Goal: Contribute content: Add original content to the website for others to see

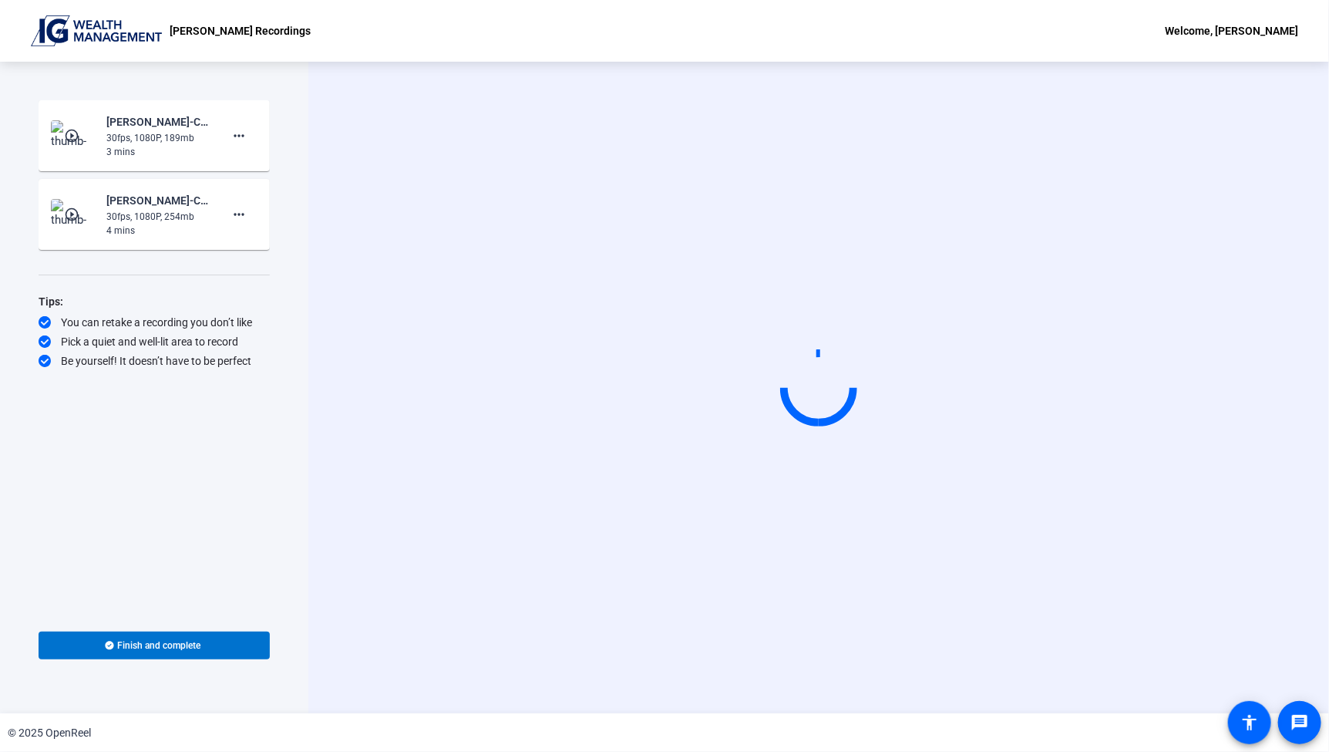
click at [748, 564] on div "Start Recording person Hide Overlay flip Flip Camera Camera" at bounding box center [818, 387] width 1021 height 651
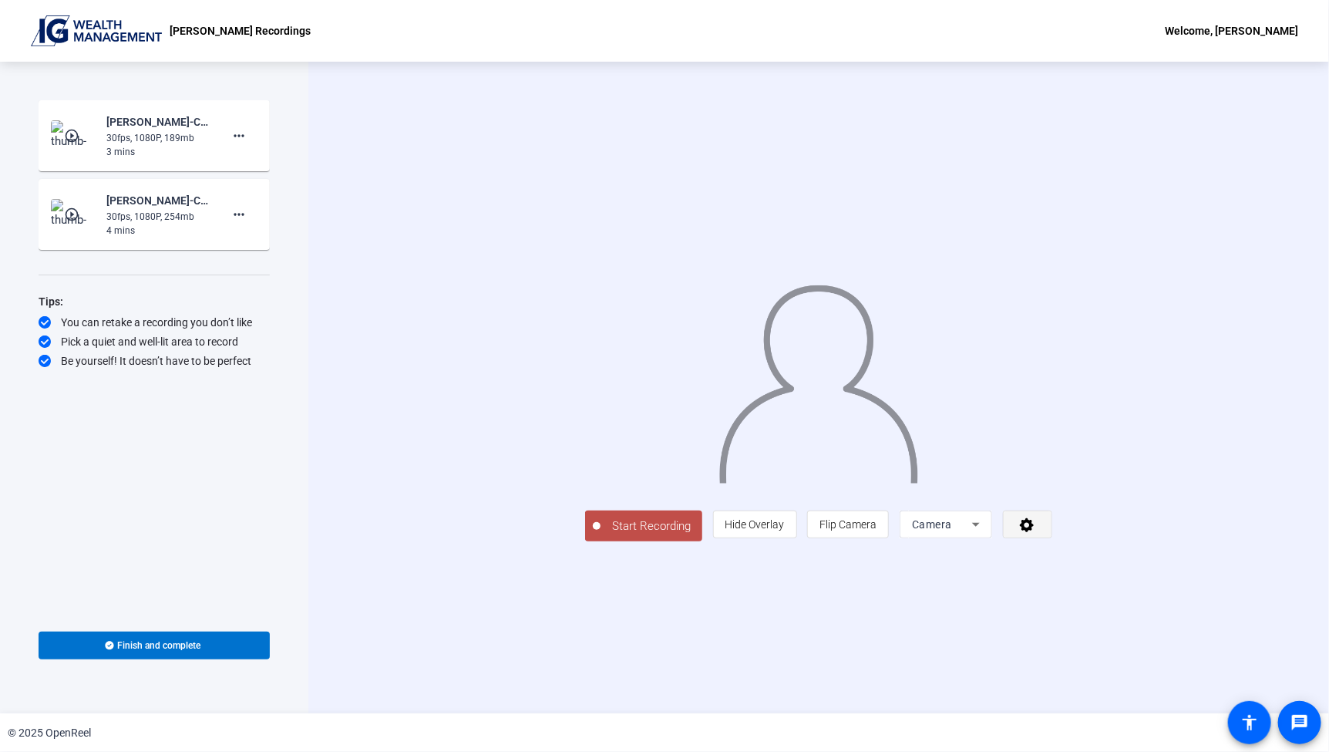
click at [1052, 543] on span at bounding box center [1028, 524] width 48 height 37
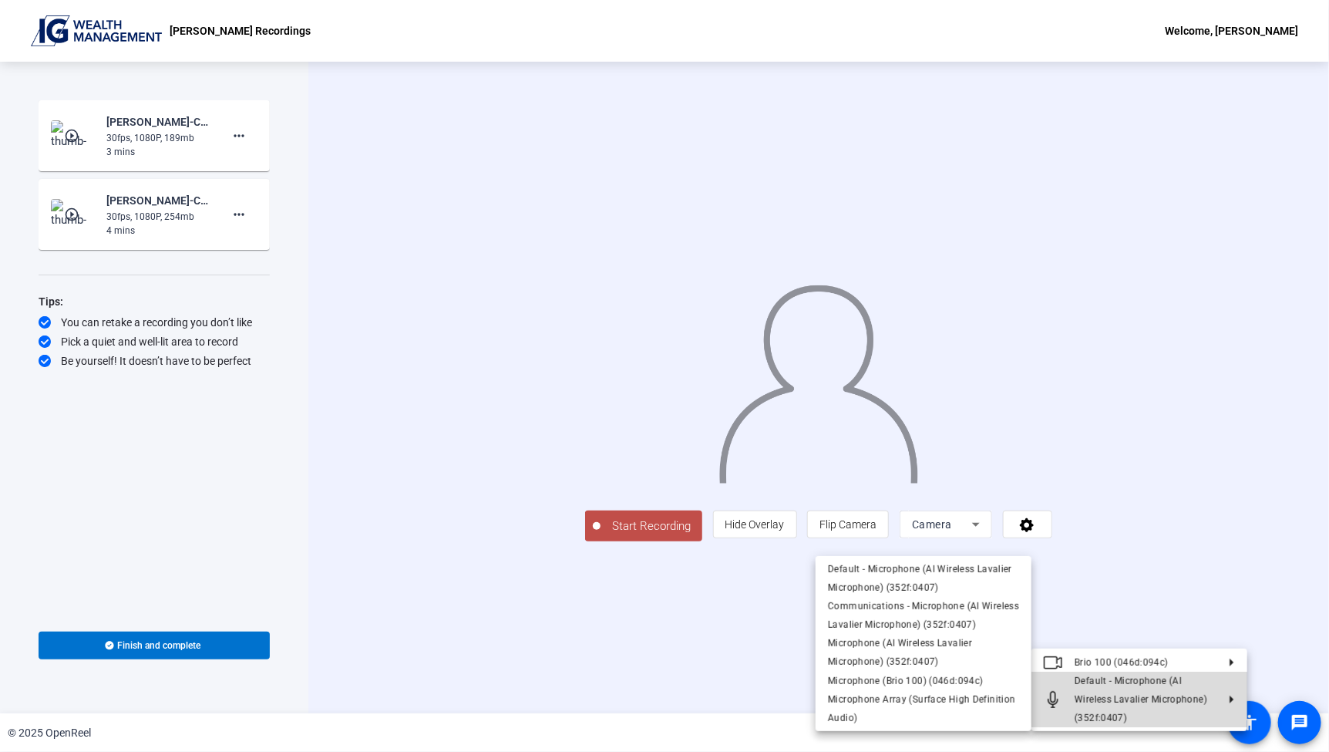
click at [1131, 705] on span "Default - Microphone (AI Wireless Lavalier Microphone) (352f:0407)" at bounding box center [1146, 699] width 142 height 56
click at [1227, 698] on icon at bounding box center [1226, 699] width 19 height 8
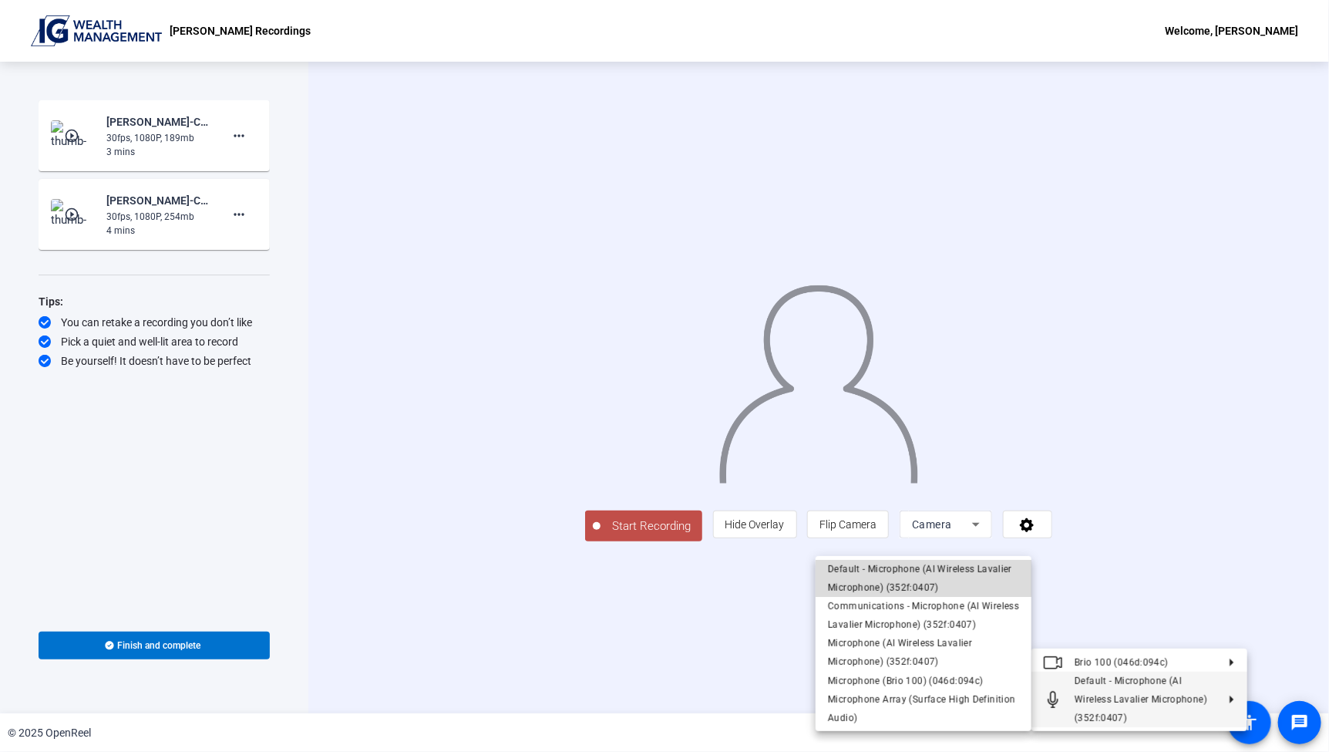
click at [873, 572] on span "Default - Microphone (AI Wireless Lavalier Microphone) (352f:0407)" at bounding box center [920, 578] width 184 height 29
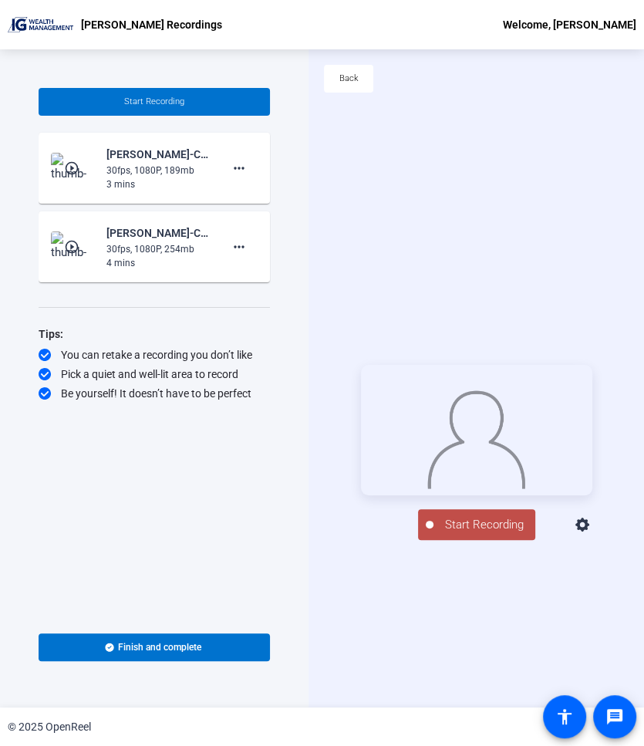
click at [438, 533] on span "Start Recording" at bounding box center [484, 525] width 102 height 18
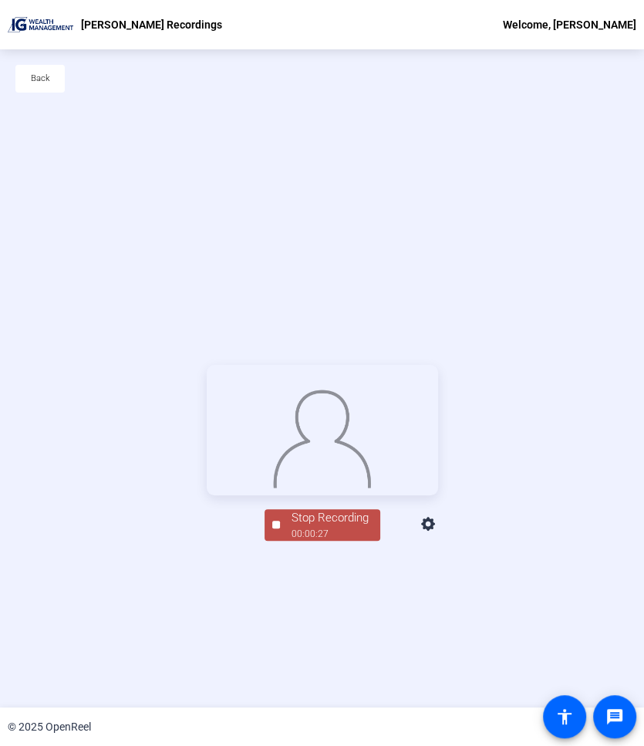
drag, startPoint x: 313, startPoint y: 602, endPoint x: 315, endPoint y: 611, distance: 8.6
click at [314, 527] on div "Stop Recording" at bounding box center [329, 518] width 77 height 18
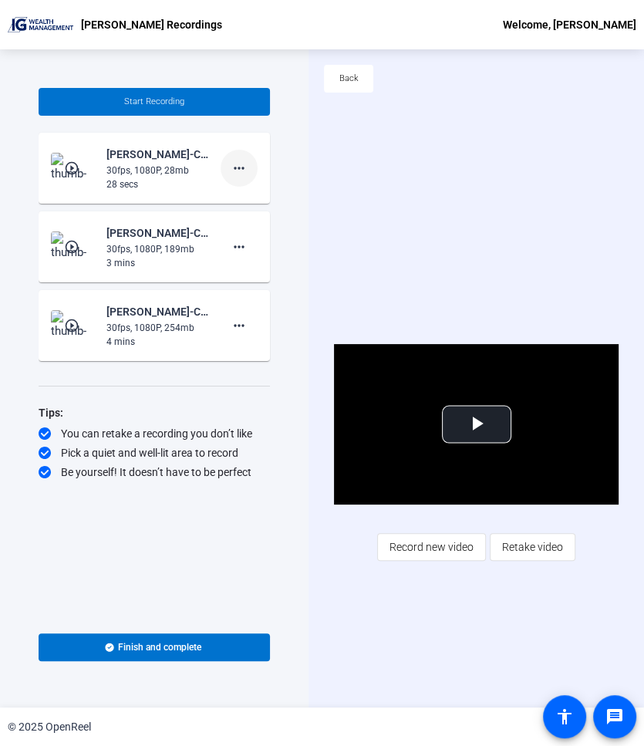
click at [238, 171] on mat-icon "more_horiz" at bounding box center [239, 168] width 19 height 19
click at [264, 218] on span "Retake" at bounding box center [264, 219] width 62 height 19
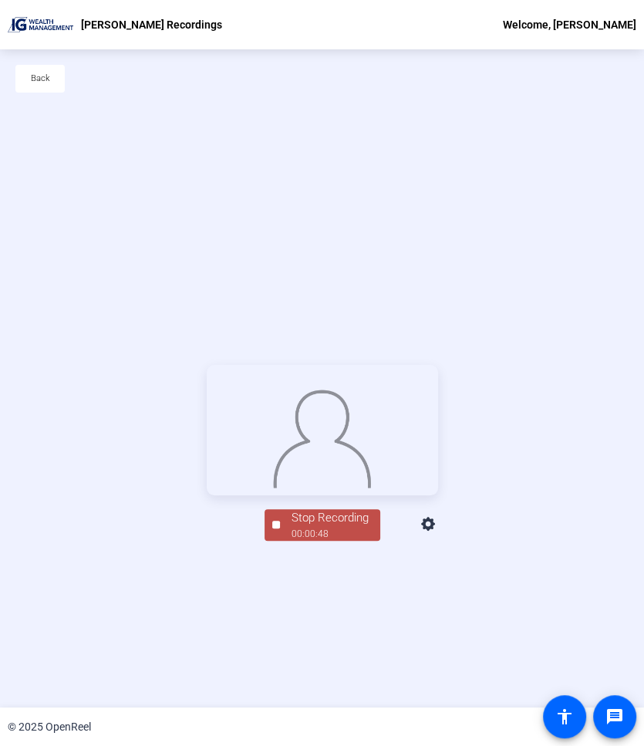
click at [327, 540] on div "00:00:48" at bounding box center [329, 534] width 77 height 14
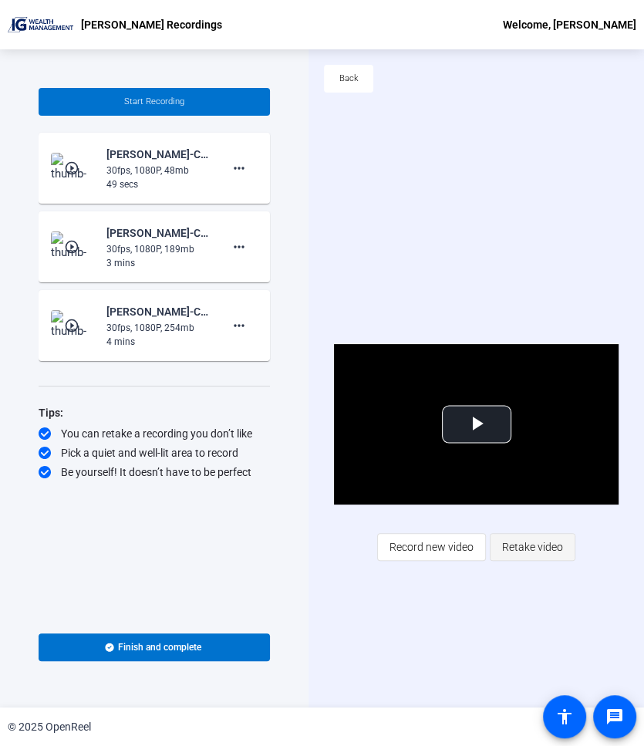
click at [516, 551] on span "Retake video" at bounding box center [532, 546] width 61 height 29
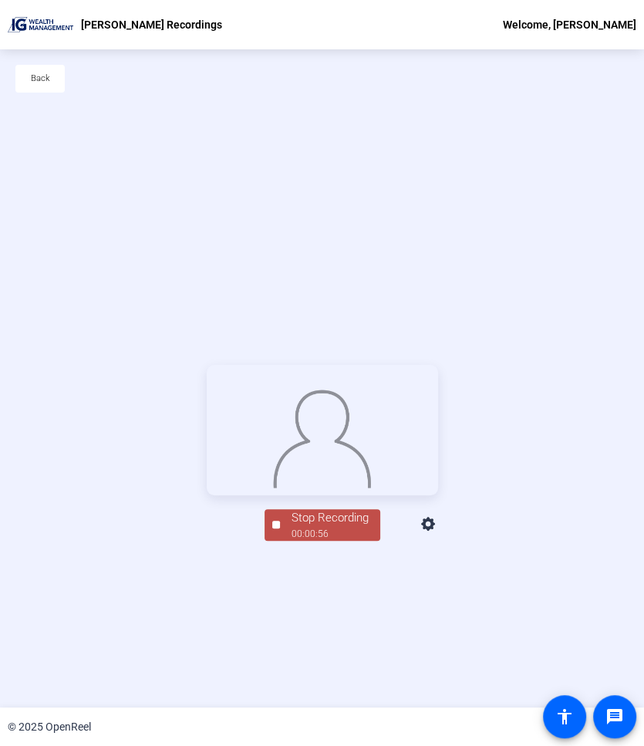
click at [325, 527] on div "Stop Recording" at bounding box center [329, 518] width 77 height 18
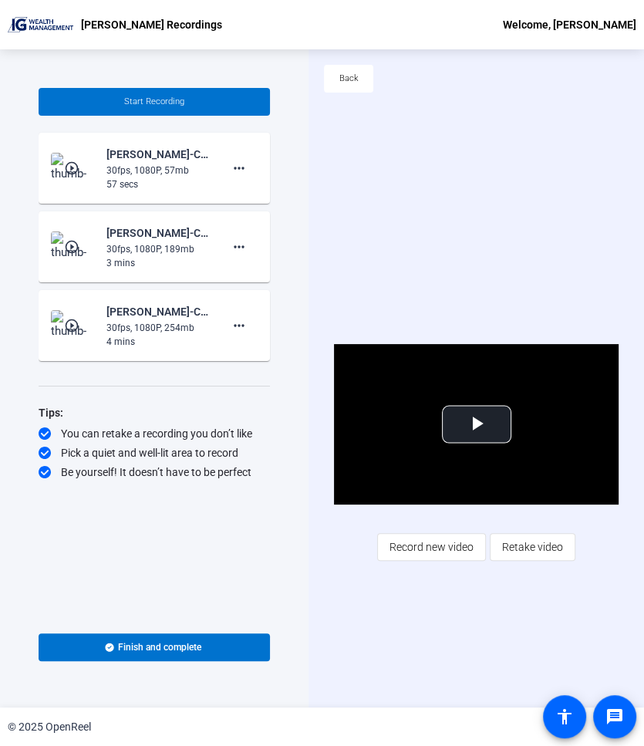
click at [521, 552] on span "Retake video" at bounding box center [532, 546] width 61 height 29
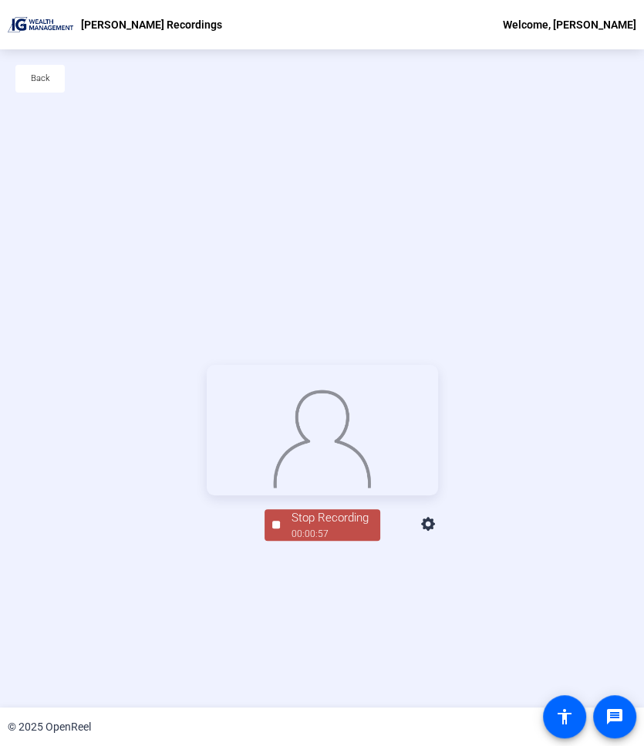
click at [350, 527] on div "Stop Recording" at bounding box center [329, 518] width 77 height 18
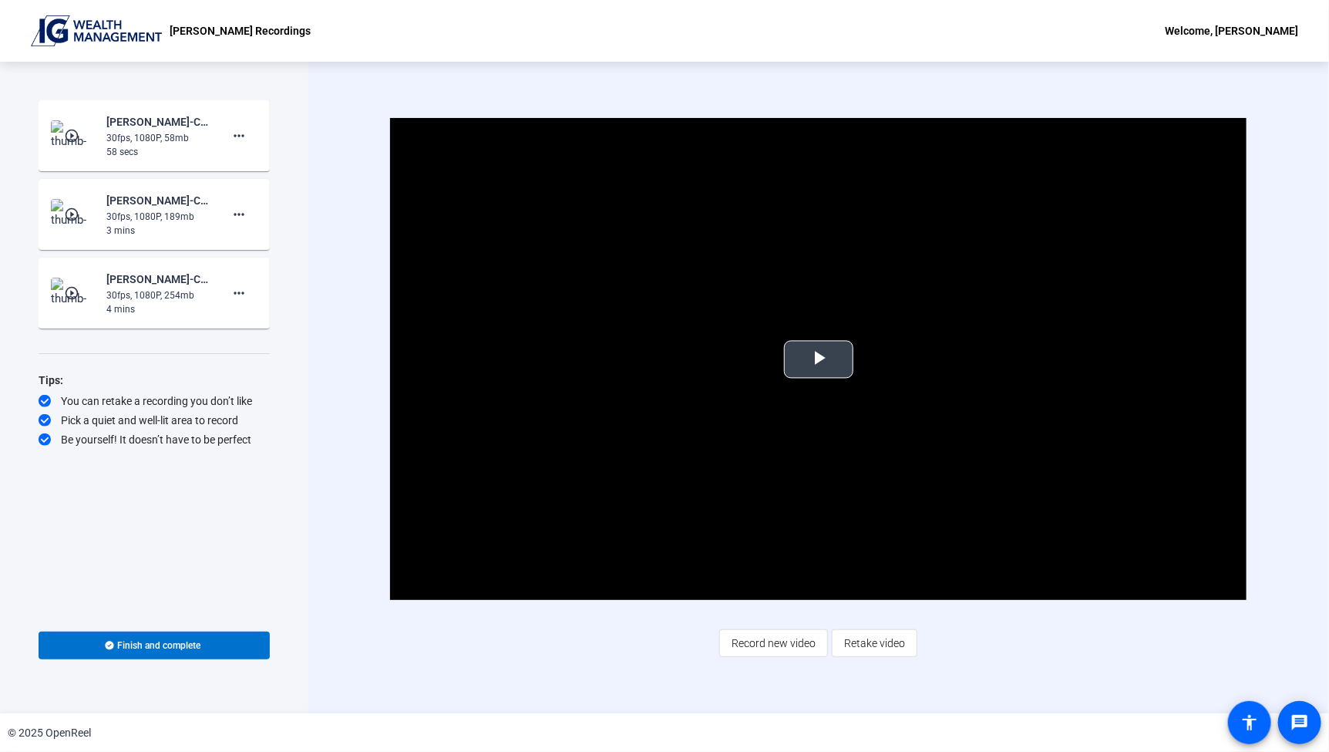
click at [819, 359] on span "Video Player" at bounding box center [819, 359] width 0 height 0
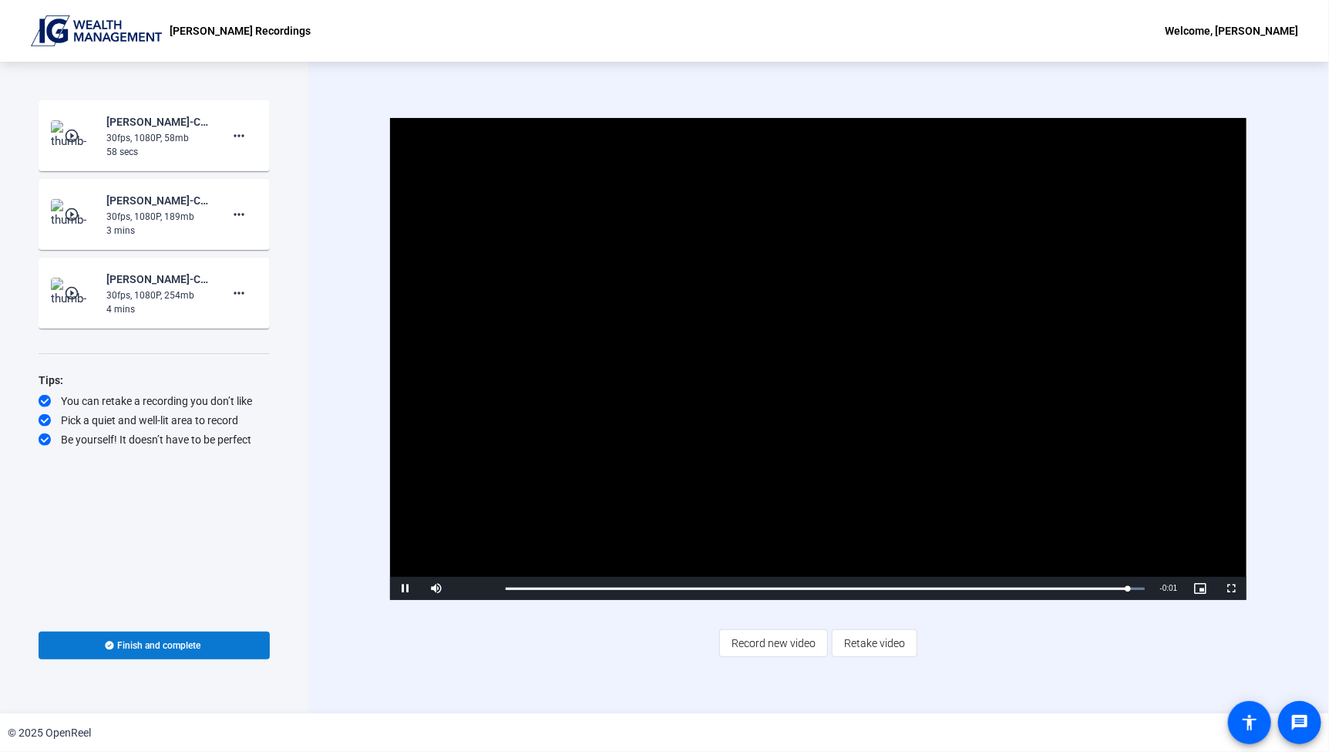
click at [108, 642] on icon at bounding box center [109, 645] width 8 height 8
